Goal: Information Seeking & Learning: Understand process/instructions

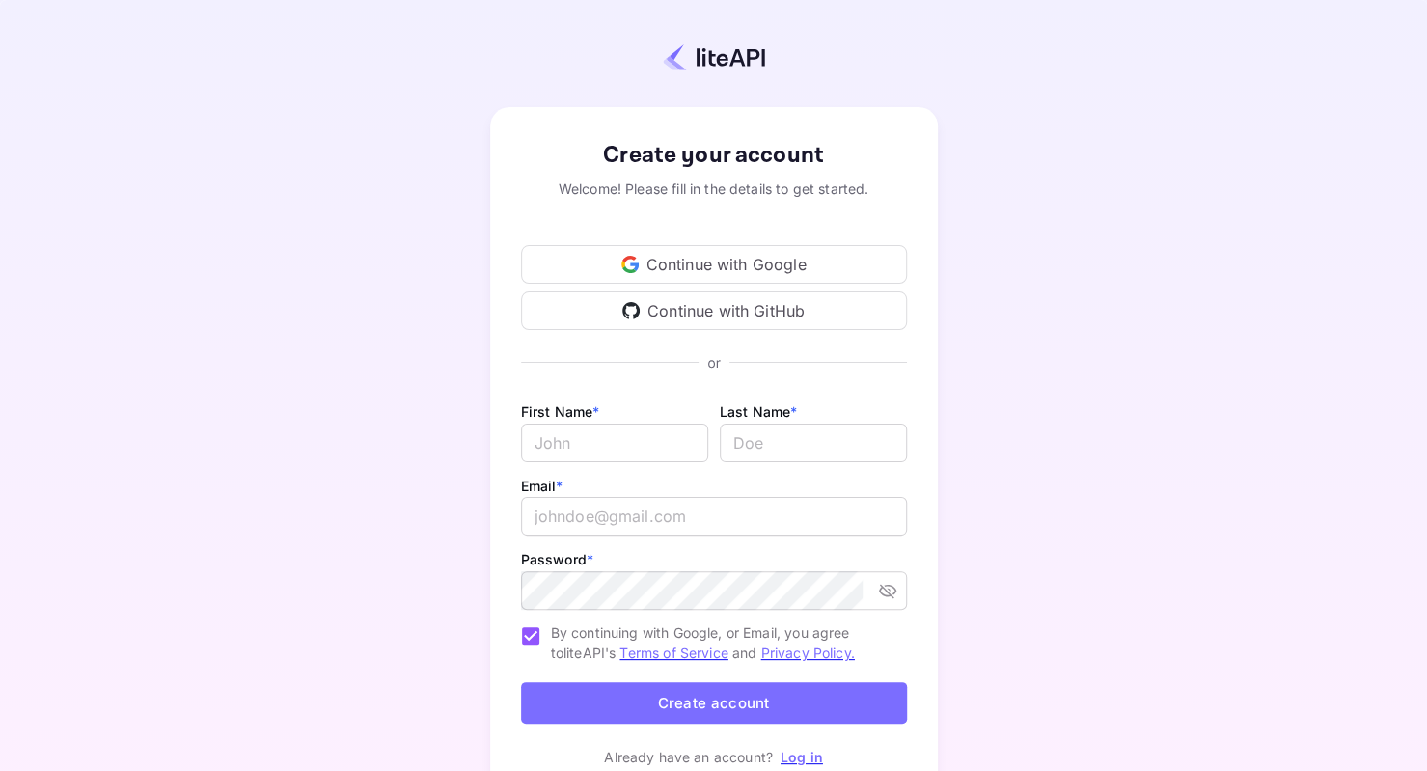
click at [716, 270] on div "Continue with Google" at bounding box center [714, 264] width 386 height 39
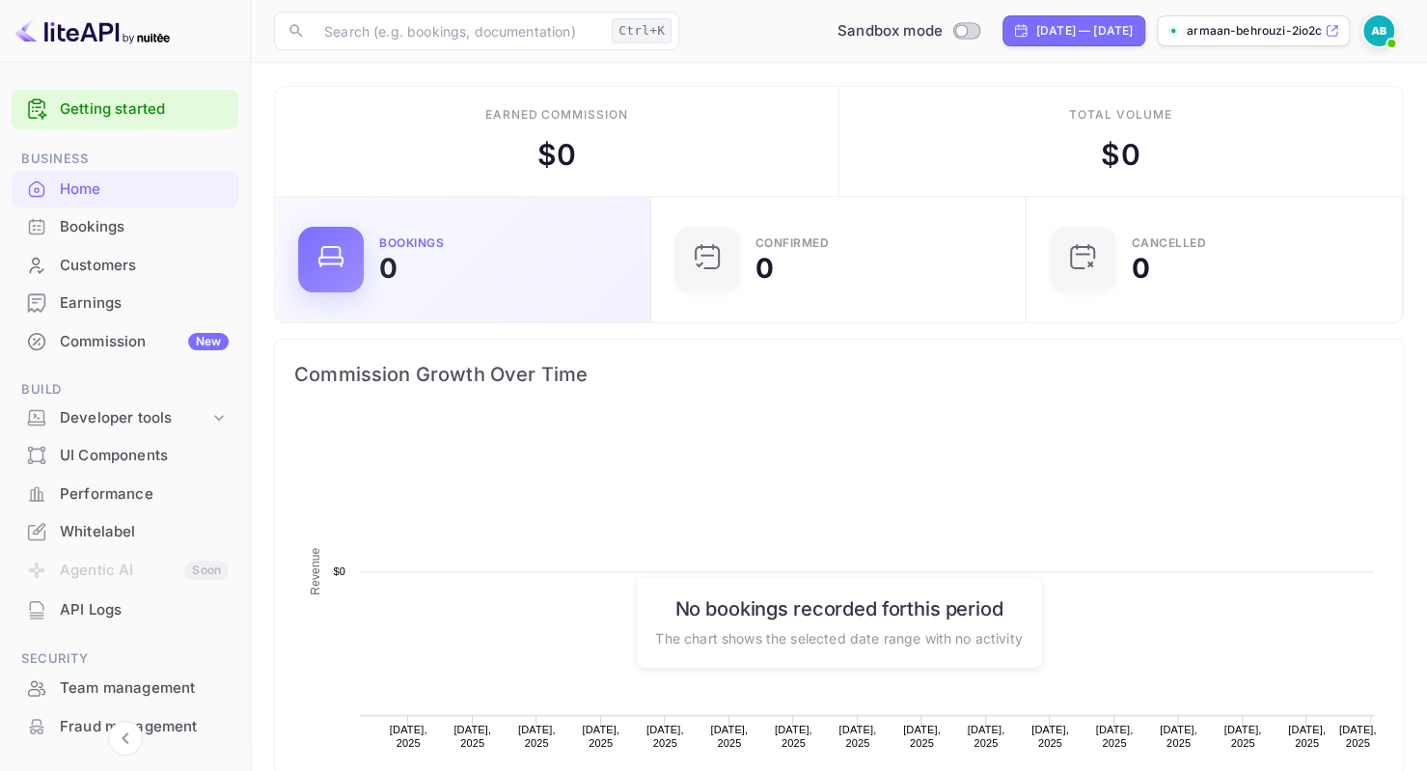
scroll to position [298, 350]
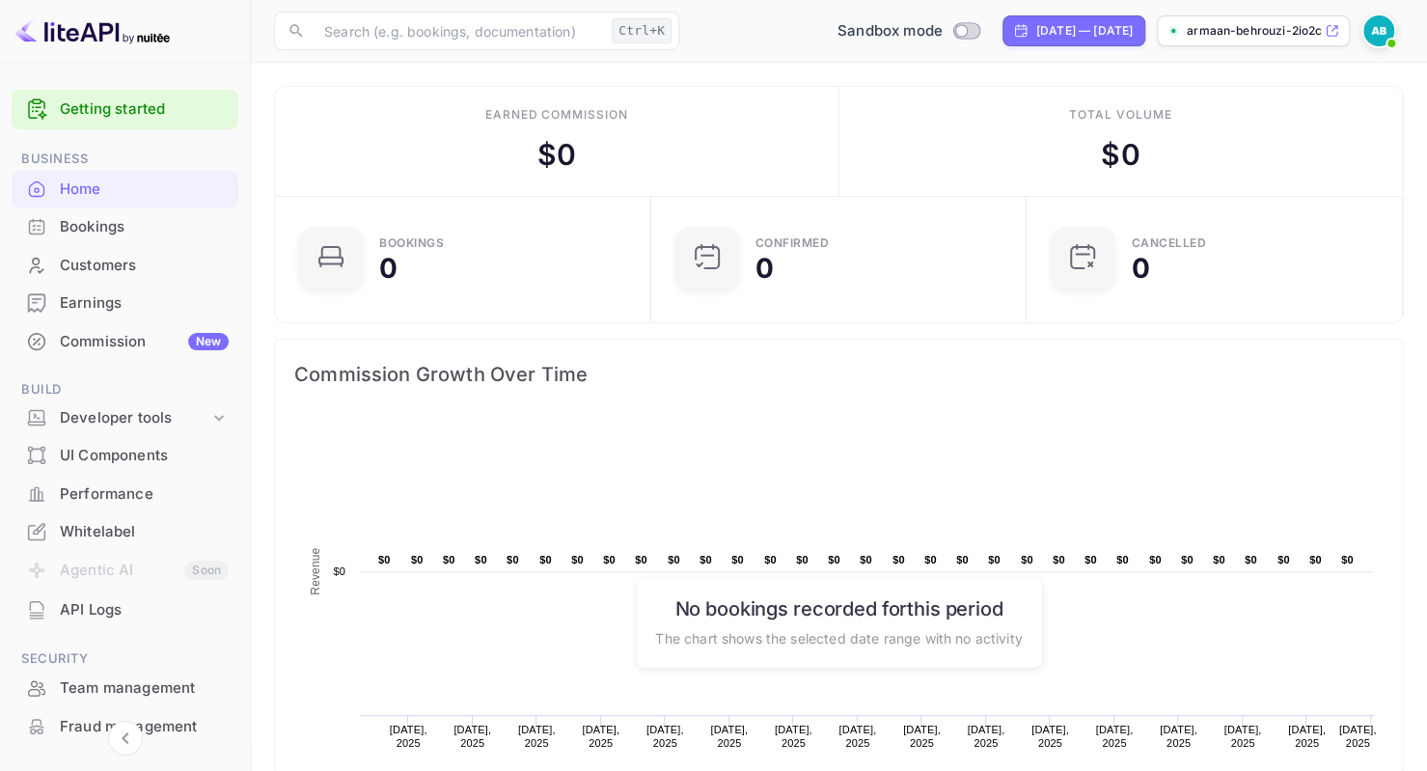
click at [123, 223] on div "Bookings" at bounding box center [144, 227] width 169 height 22
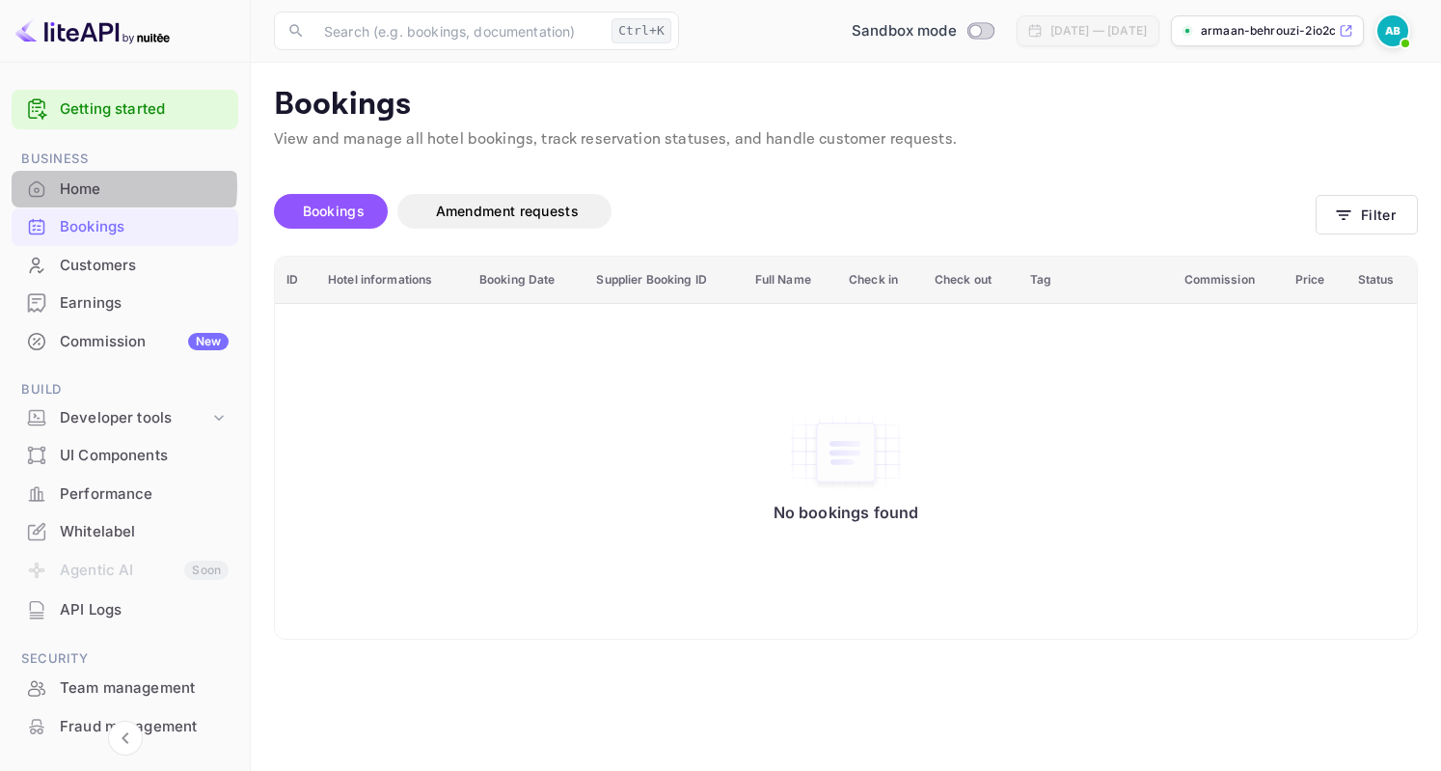
click at [114, 186] on div "Home" at bounding box center [144, 189] width 169 height 22
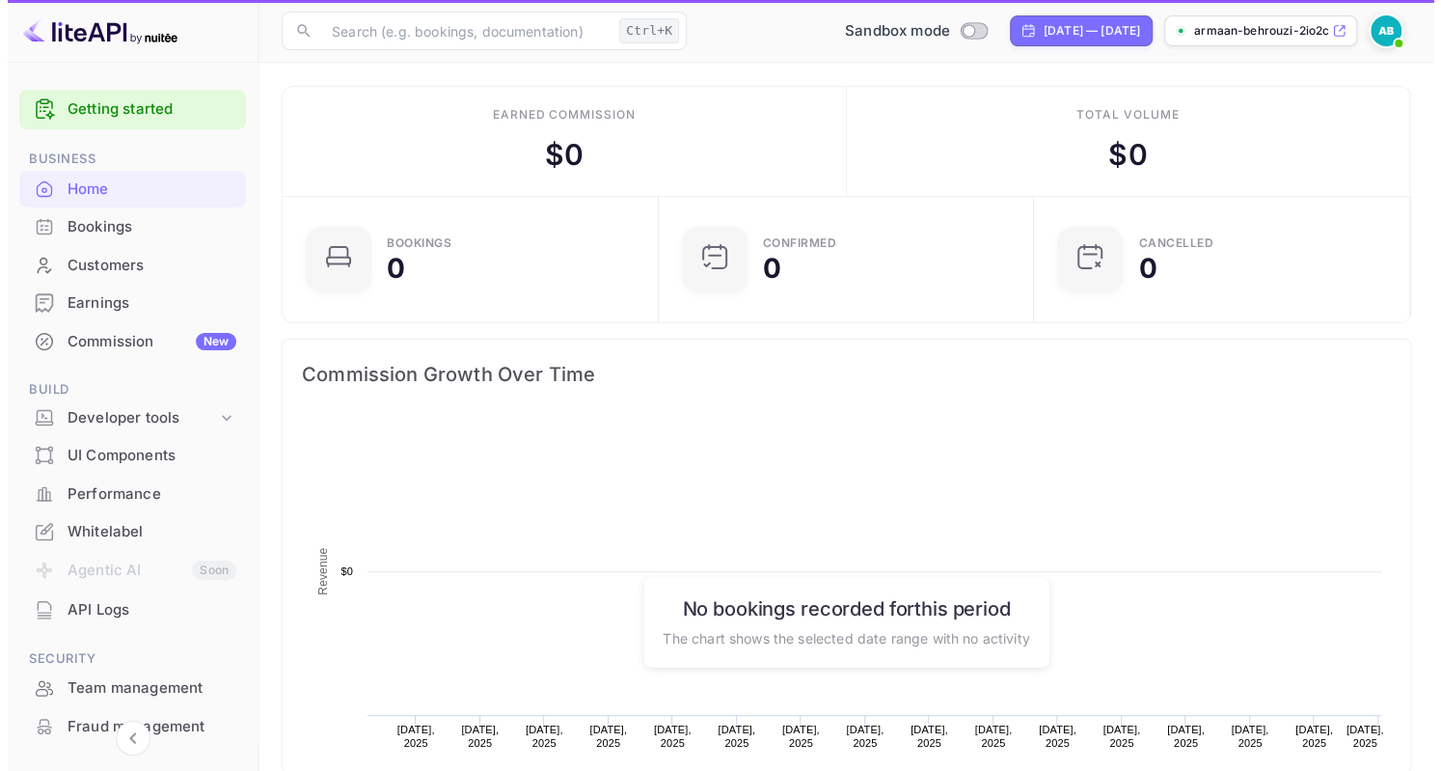
scroll to position [298, 350]
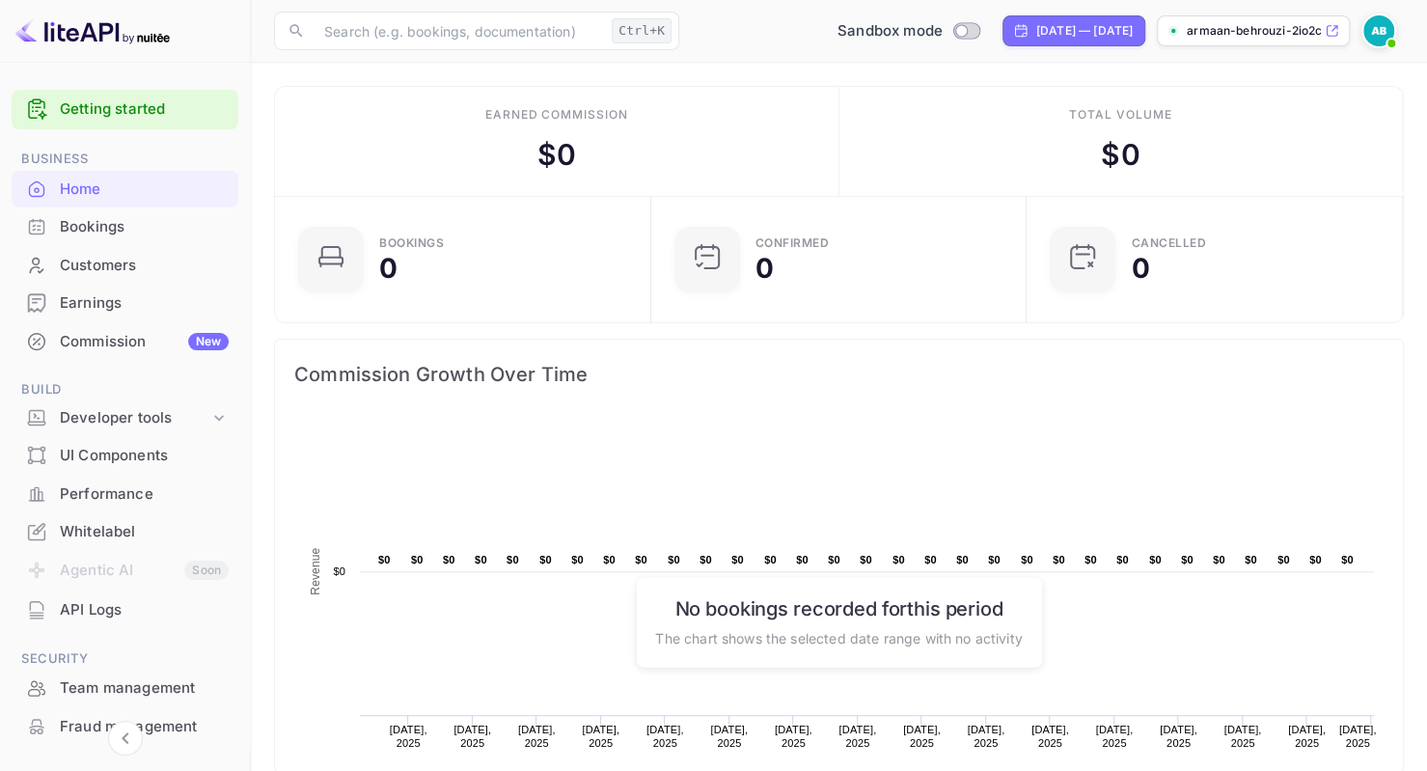
click at [143, 190] on div "Home" at bounding box center [144, 189] width 169 height 22
click at [137, 111] on link "Getting started" at bounding box center [144, 109] width 169 height 22
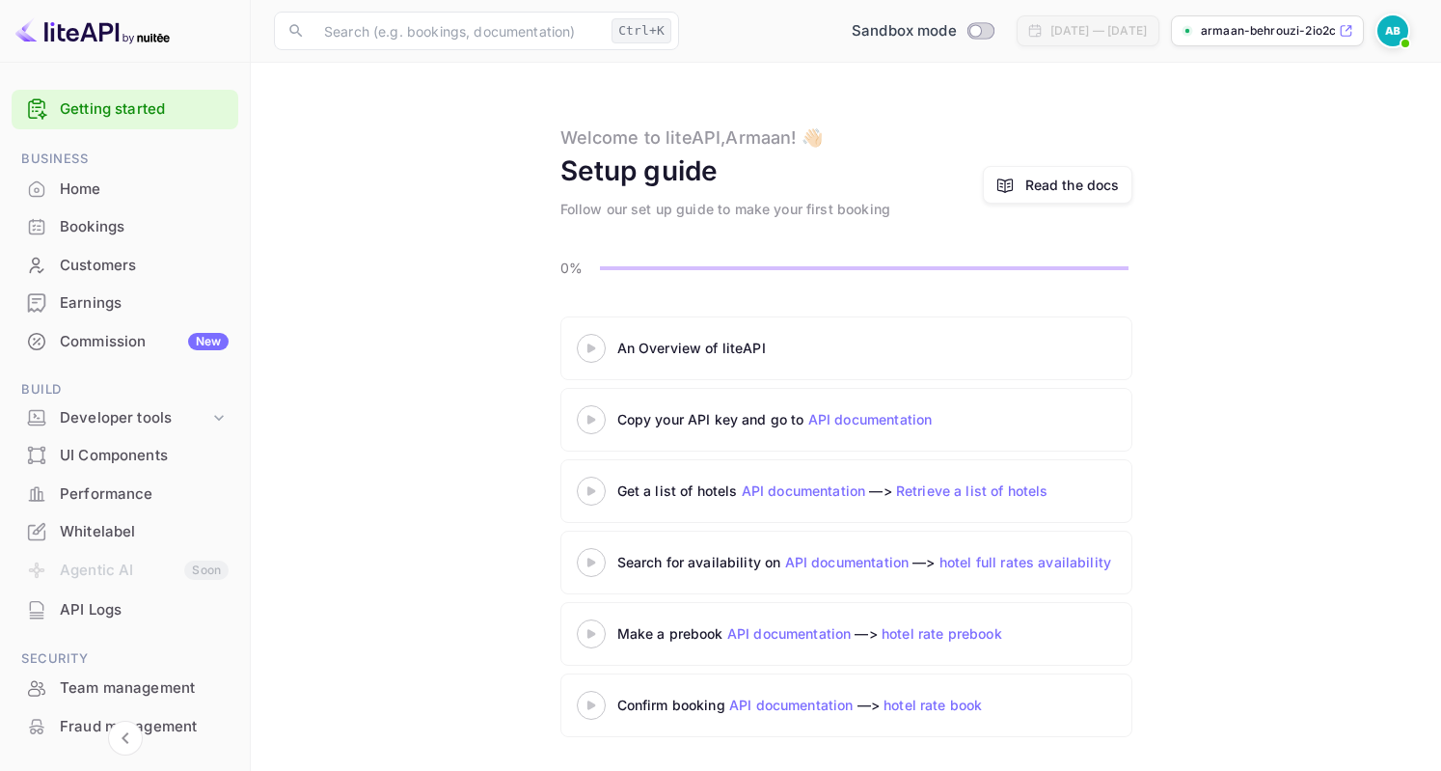
click at [587, 352] on icon at bounding box center [592, 348] width 68 height 10
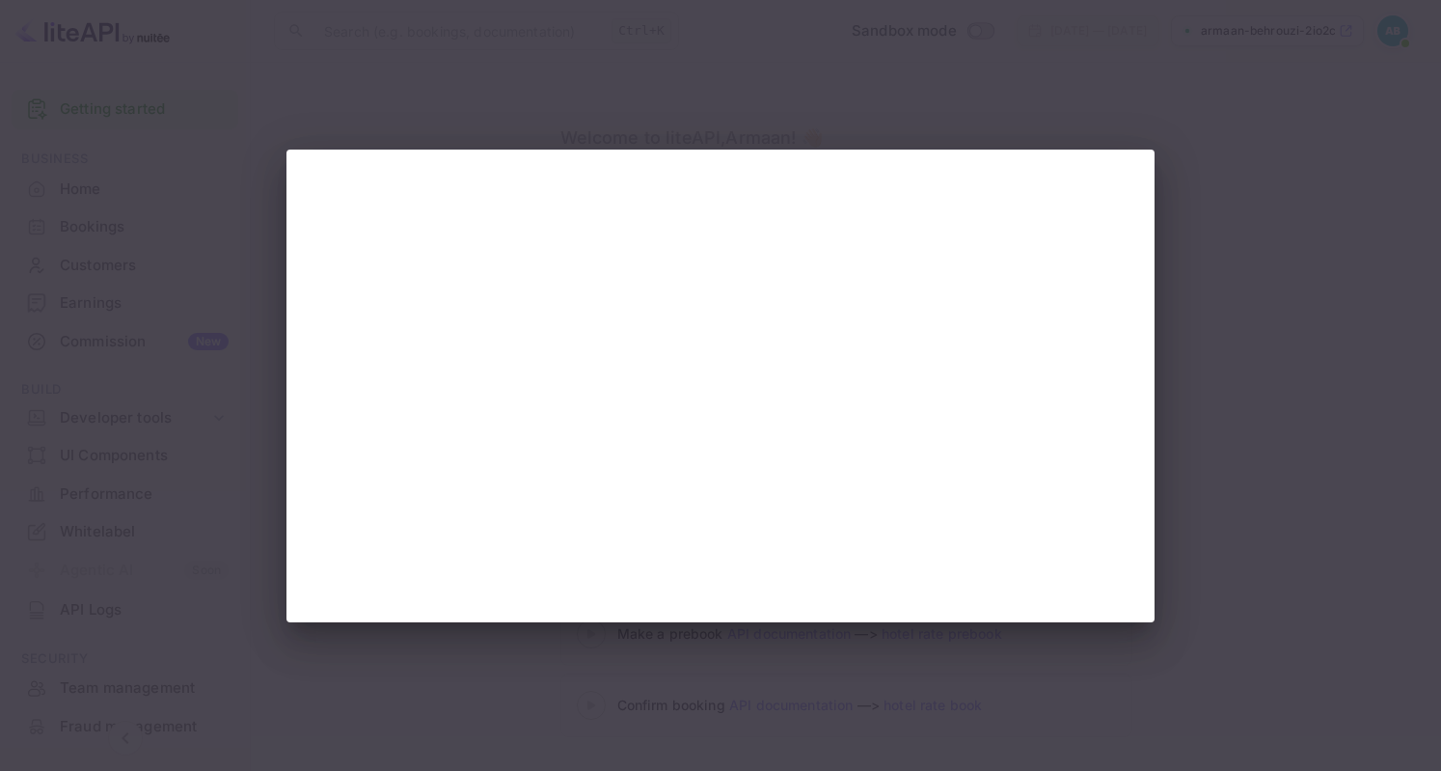
click at [154, 346] on div at bounding box center [720, 385] width 1441 height 771
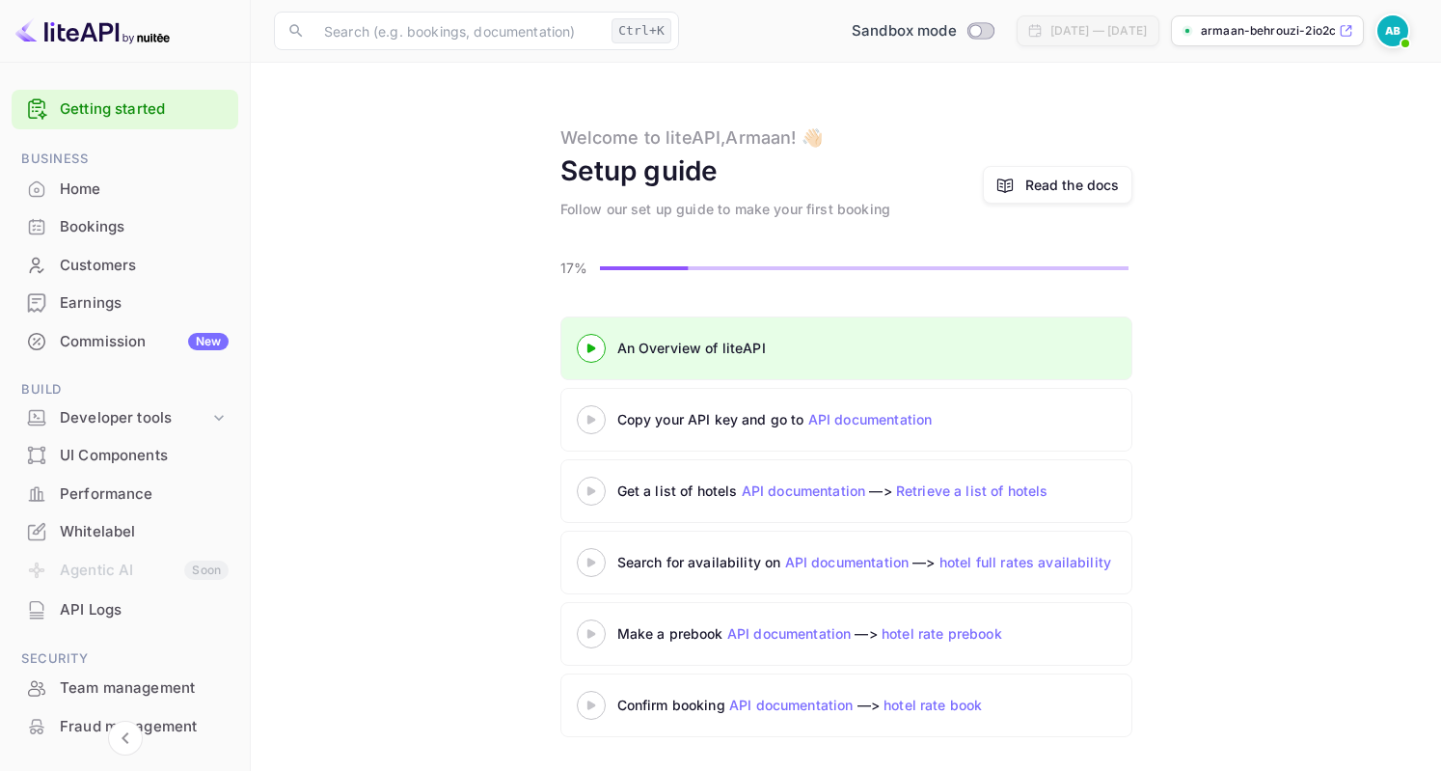
click at [591, 347] on 3 at bounding box center [591, 347] width 8 height 9
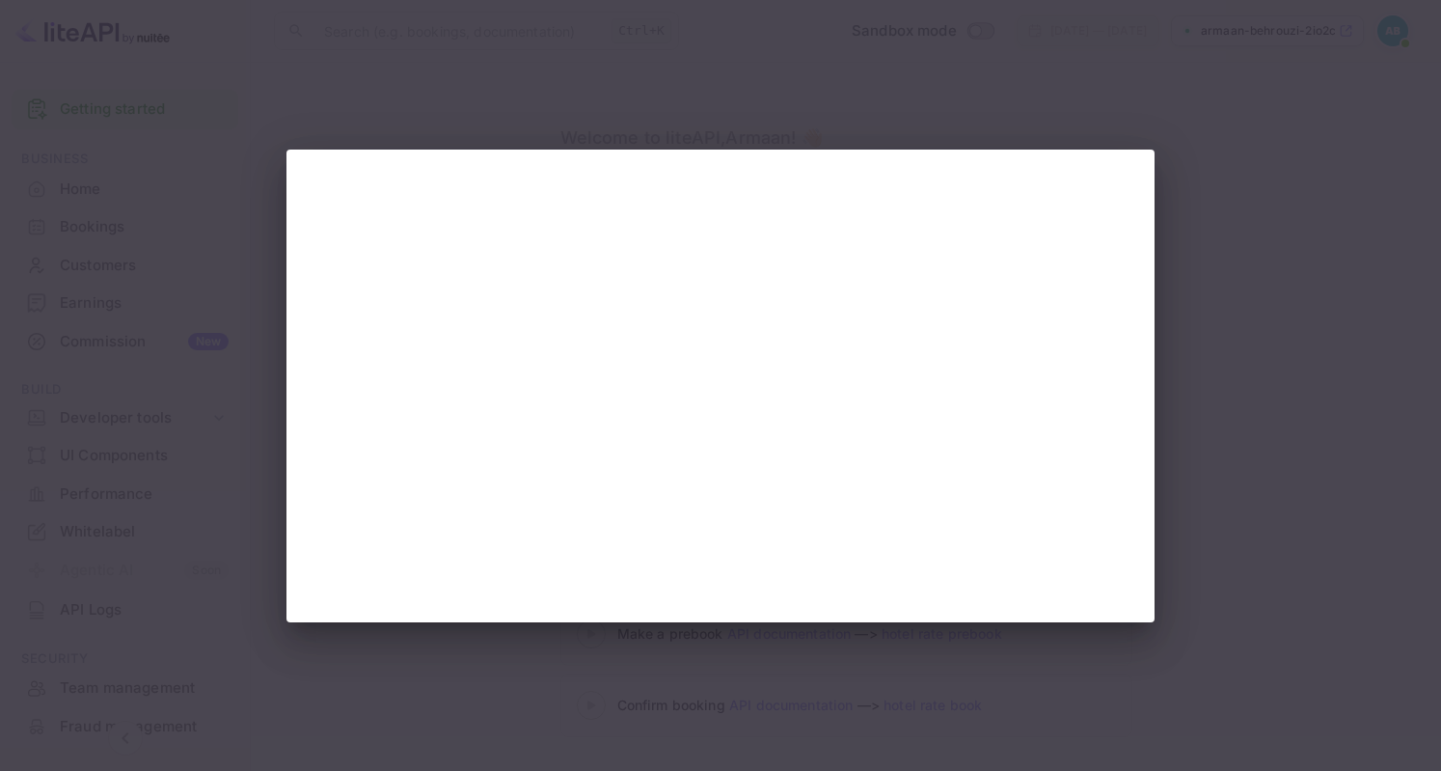
click at [962, 45] on div at bounding box center [720, 385] width 1441 height 771
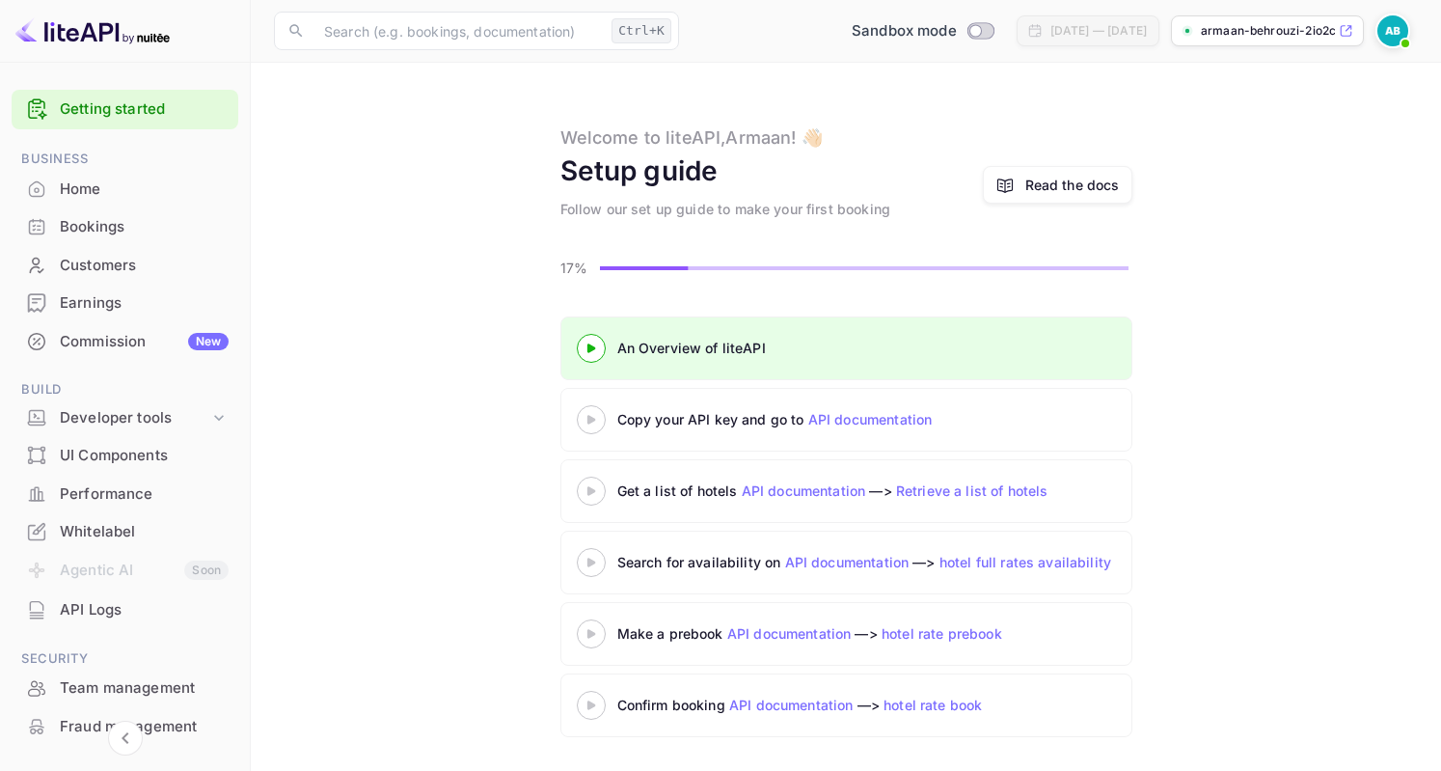
click at [590, 420] on 3 at bounding box center [591, 419] width 8 height 9
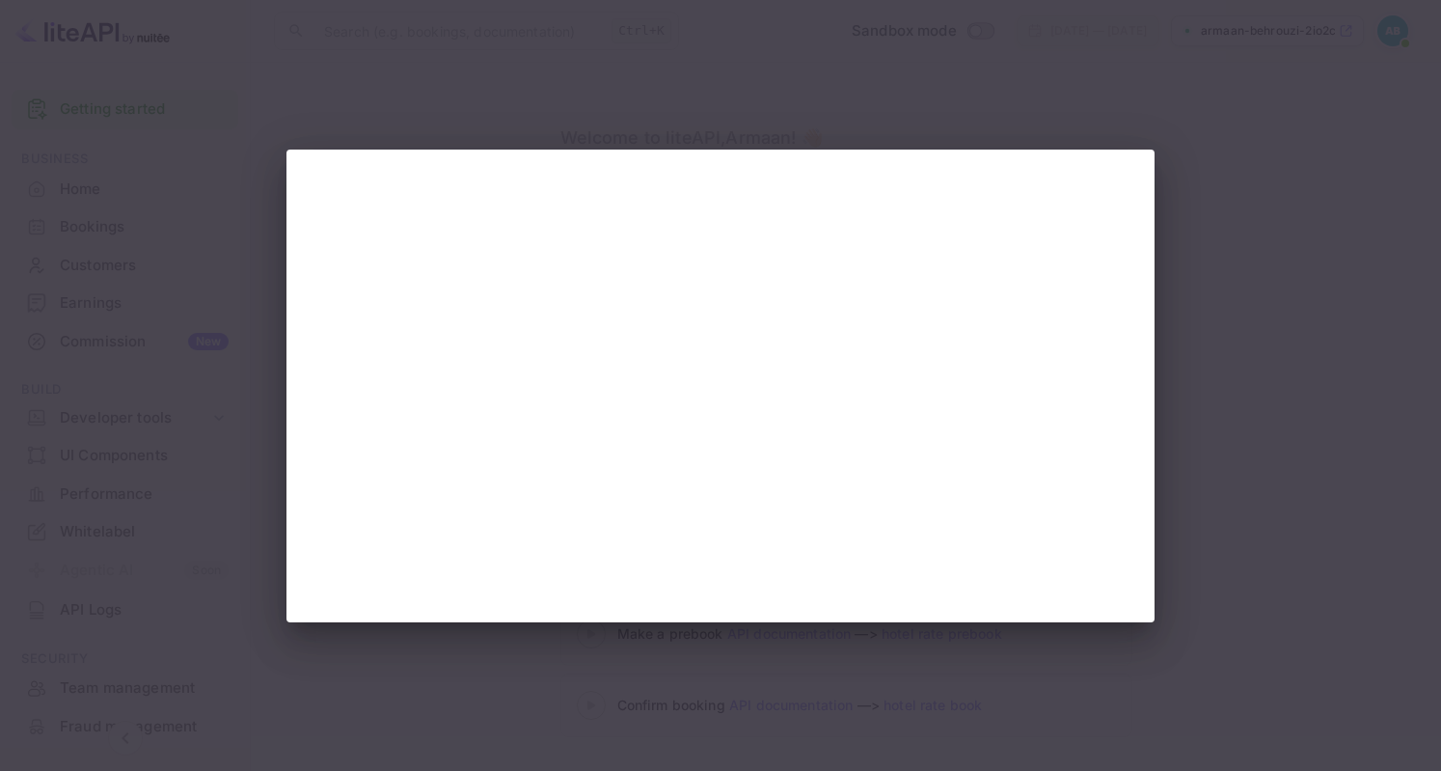
click at [1239, 435] on div at bounding box center [720, 385] width 1441 height 771
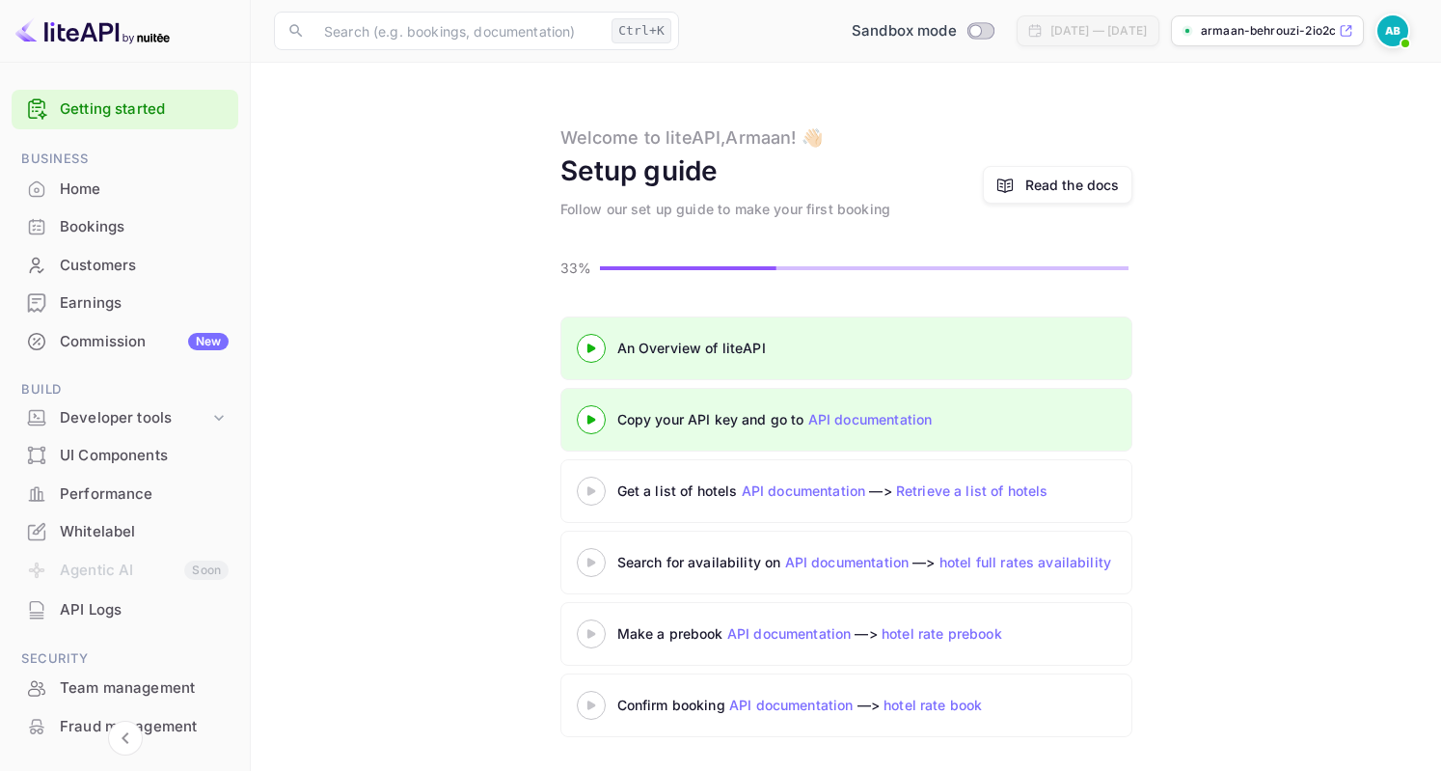
click at [587, 490] on icon at bounding box center [592, 491] width 68 height 10
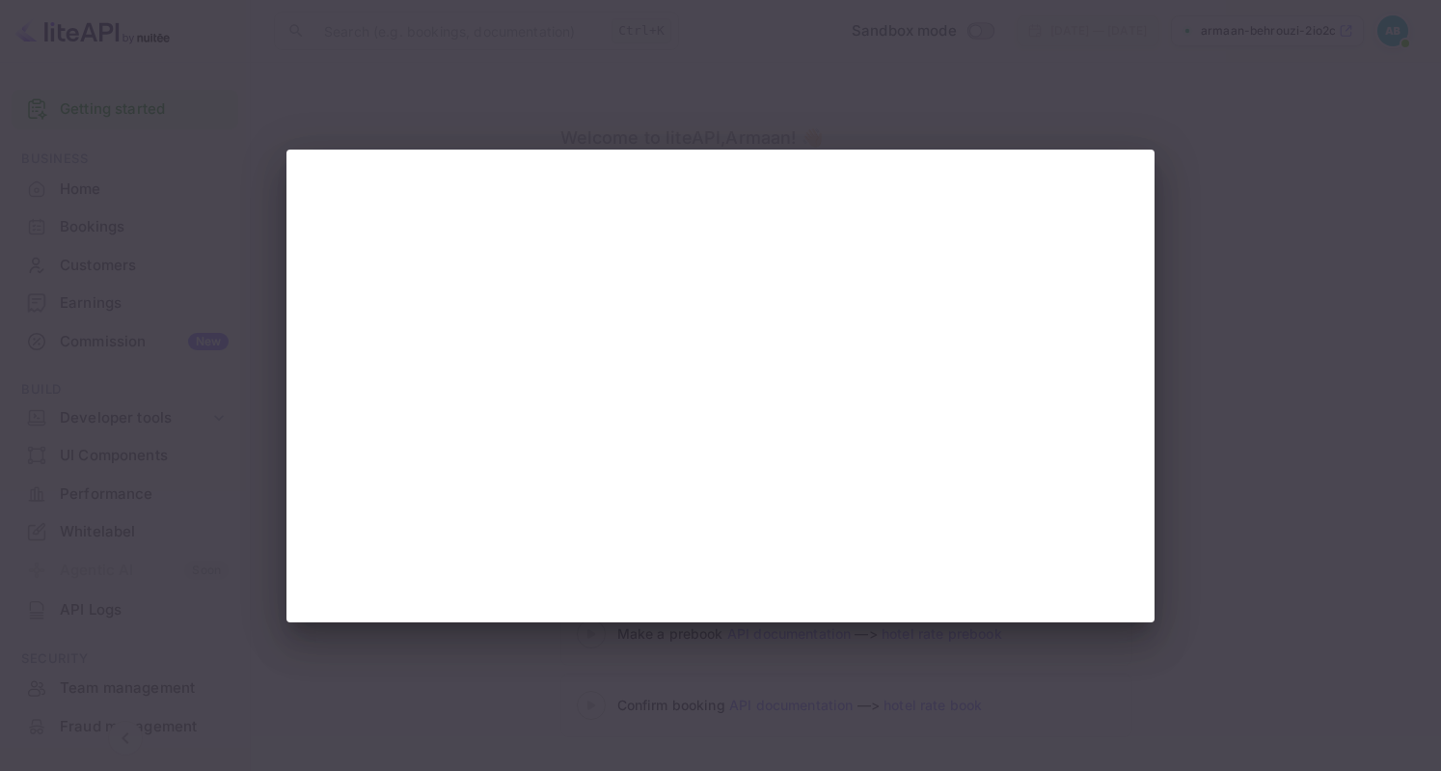
click at [1238, 209] on div at bounding box center [720, 385] width 1441 height 771
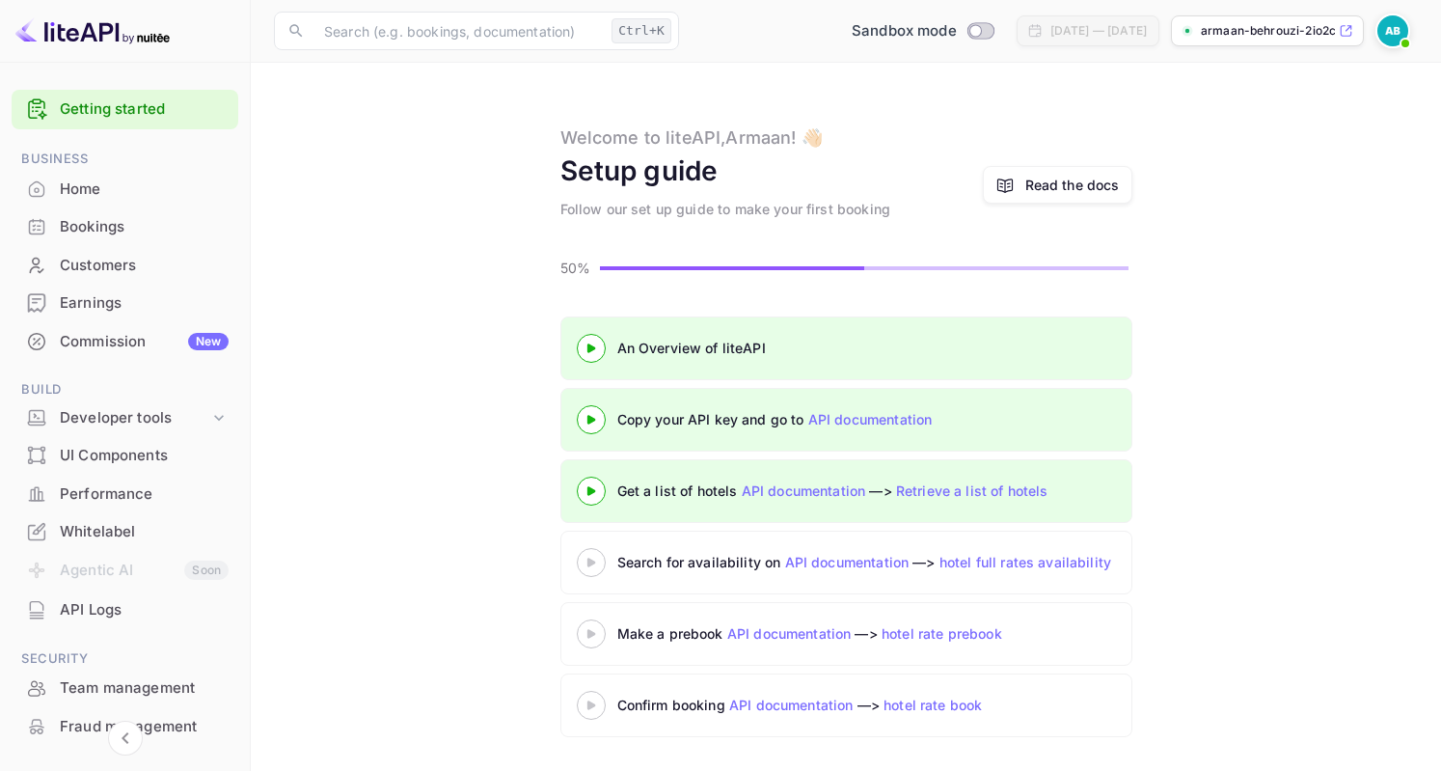
click at [583, 560] on icon at bounding box center [592, 563] width 68 height 10
